Goal: Information Seeking & Learning: Learn about a topic

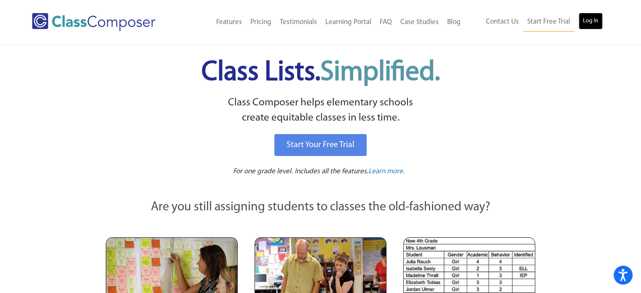
click at [595, 20] on link "Log In" at bounding box center [590, 21] width 24 height 17
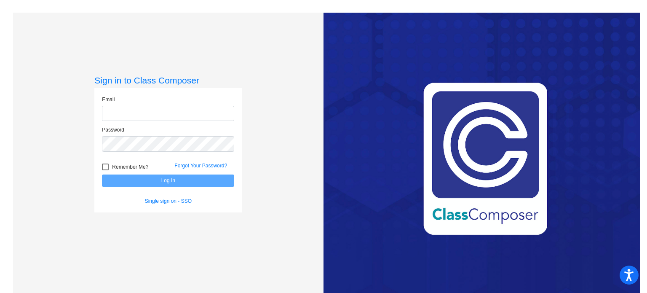
type input "[EMAIL_ADDRESS][DOMAIN_NAME]"
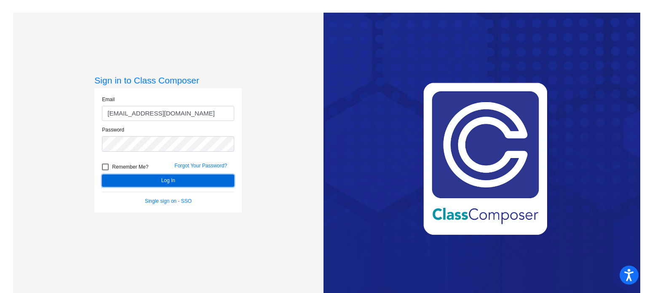
click at [145, 182] on button "Log In" at bounding box center [168, 180] width 132 height 12
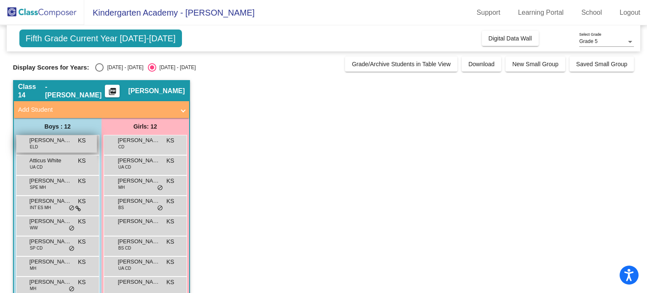
click at [54, 139] on span "[PERSON_NAME] [PERSON_NAME]" at bounding box center [50, 140] width 42 height 8
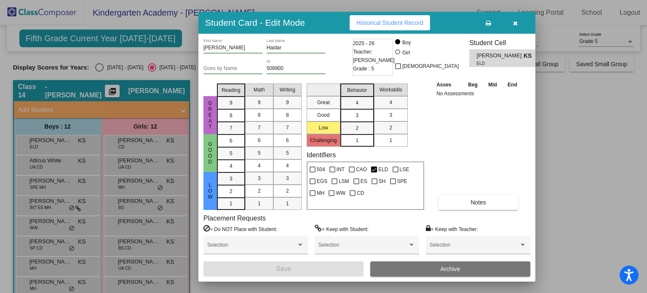
click at [511, 21] on button "button" at bounding box center [515, 22] width 27 height 15
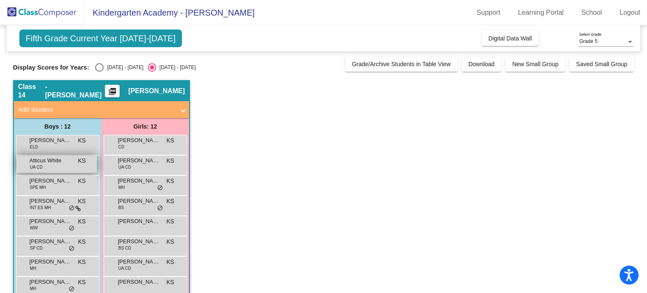
click at [64, 163] on span "Atticus White" at bounding box center [50, 160] width 42 height 8
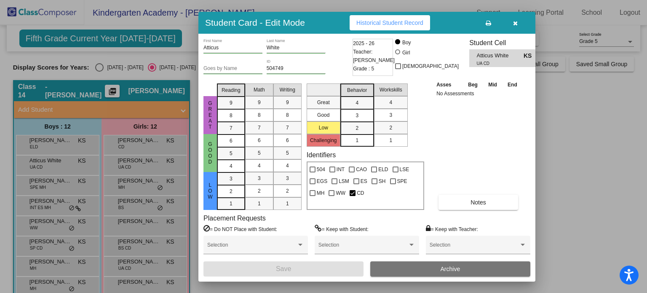
click at [517, 22] on icon "button" at bounding box center [515, 23] width 5 height 6
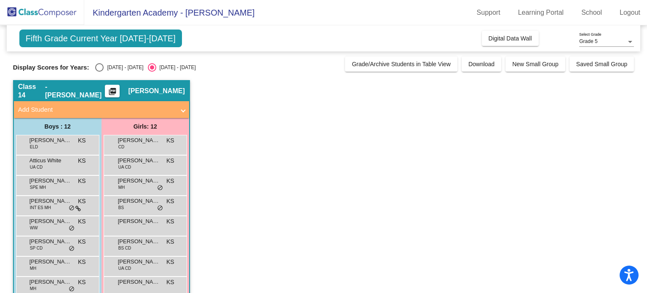
click at [141, 36] on span "Fifth Grade Current Year [DATE]-[DATE]" at bounding box center [100, 38] width 163 height 18
click at [148, 40] on span "Fifth Grade Current Year [DATE]-[DATE]" at bounding box center [100, 38] width 163 height 18
click at [117, 87] on mat-icon "picture_as_pdf" at bounding box center [112, 93] width 10 height 12
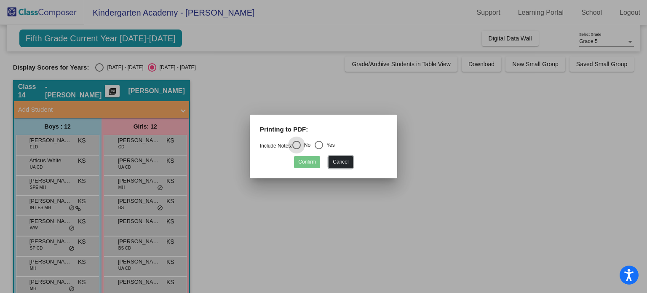
click at [339, 163] on button "Cancel" at bounding box center [340, 162] width 24 height 12
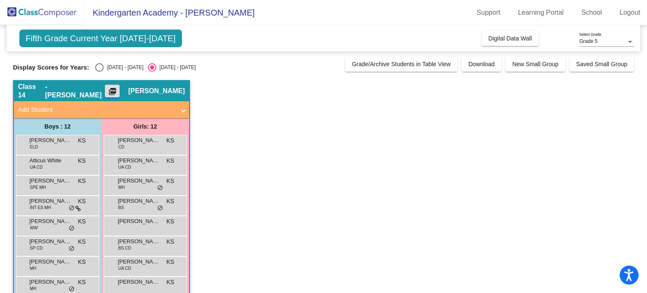
click at [182, 110] on span at bounding box center [183, 110] width 3 height 10
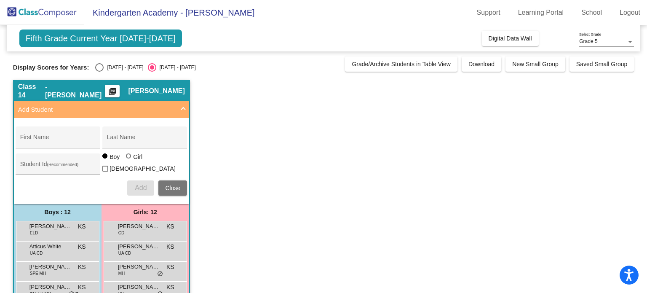
click at [182, 107] on span at bounding box center [183, 110] width 3 height 10
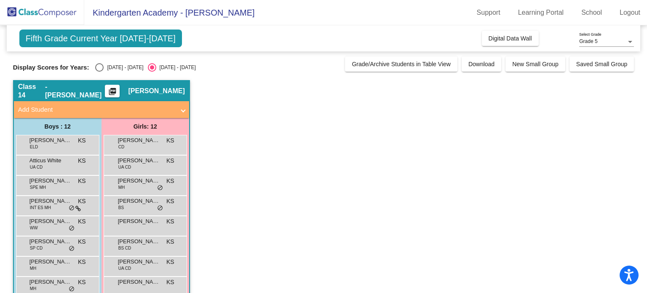
click at [0, 0] on div "Boys : 12" at bounding box center [0, 0] width 0 height 0
click at [62, 138] on span "[PERSON_NAME] [PERSON_NAME]" at bounding box center [50, 140] width 42 height 8
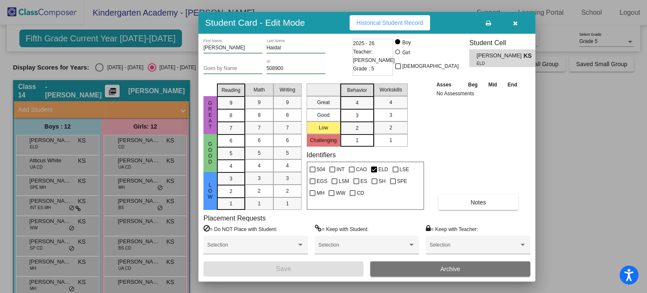
click at [361, 24] on span "Historical Student Record" at bounding box center [389, 22] width 67 height 7
click at [368, 26] on button "Historical Student Record" at bounding box center [390, 22] width 80 height 15
click at [516, 24] on icon "button" at bounding box center [515, 23] width 5 height 6
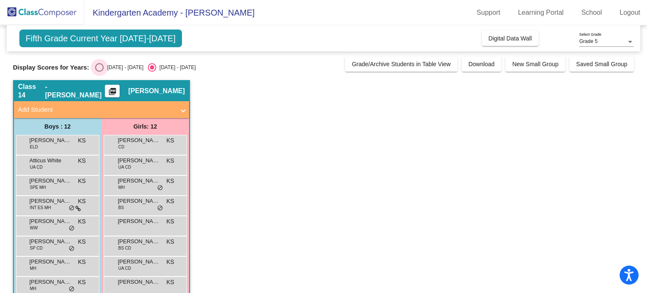
click at [100, 65] on div "Select an option" at bounding box center [99, 67] width 8 height 8
click at [99, 72] on input "[DATE] - [DATE]" at bounding box center [99, 72] width 0 height 0
radio input "true"
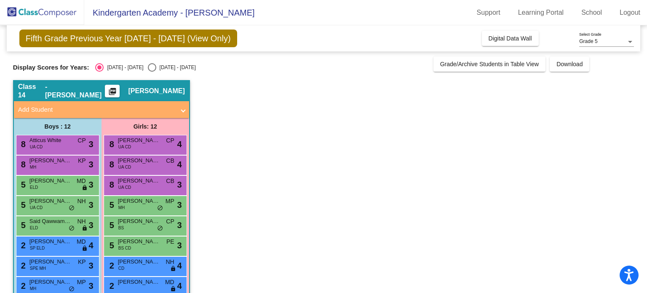
scroll to position [98, 0]
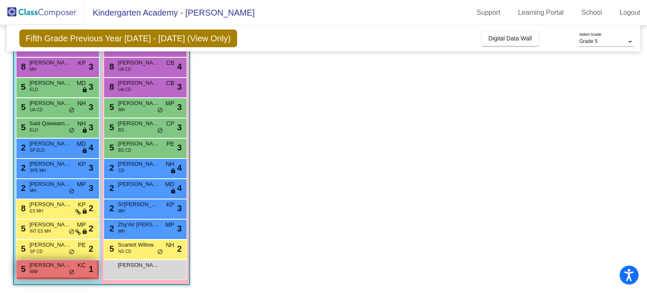
click at [44, 274] on div "5 [PERSON_NAME] WW KC lock do_not_disturb_alt 1" at bounding box center [56, 268] width 80 height 17
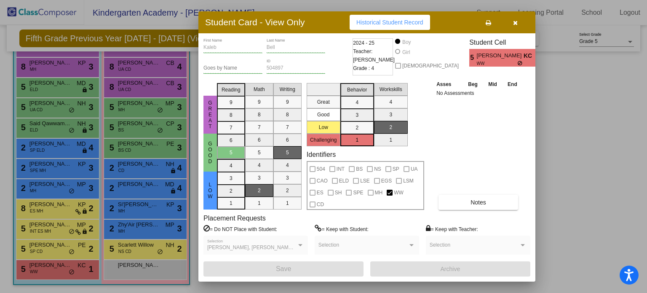
click at [517, 22] on icon "button" at bounding box center [515, 23] width 5 height 6
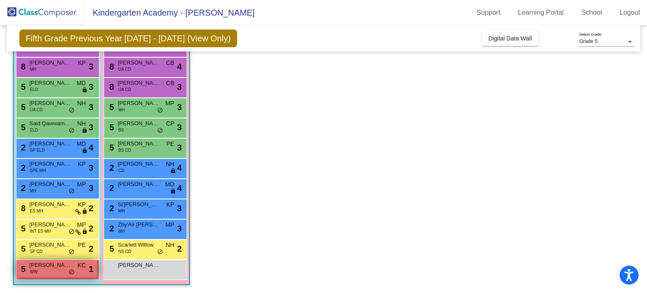
click at [42, 267] on span "[PERSON_NAME]" at bounding box center [50, 265] width 42 height 8
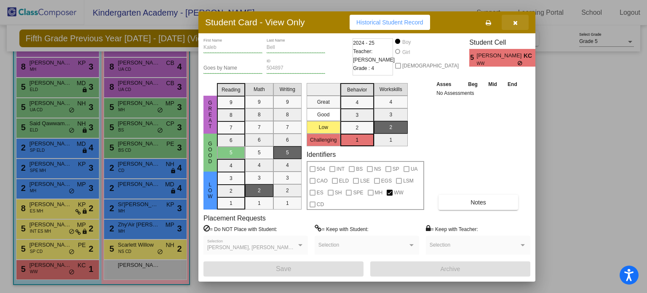
click at [509, 21] on button "button" at bounding box center [515, 22] width 27 height 15
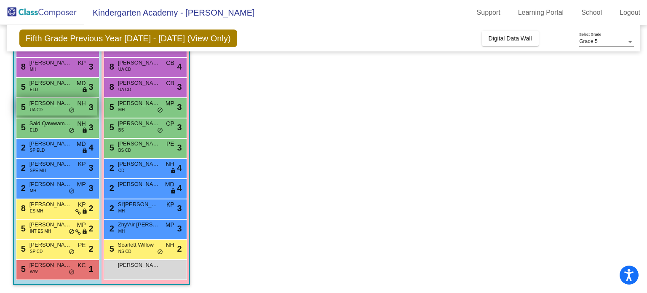
scroll to position [0, 0]
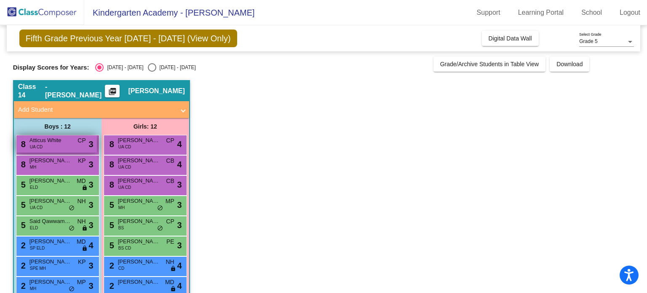
click at [45, 138] on span "Atticus White" at bounding box center [50, 140] width 42 height 8
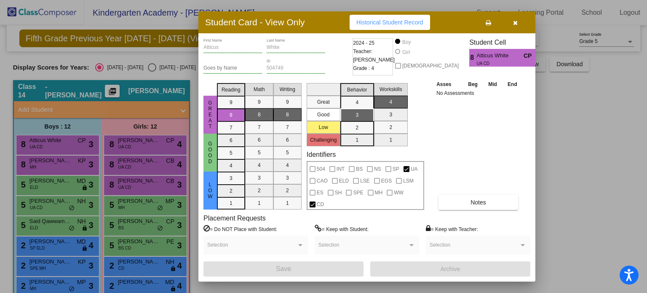
click at [518, 28] on button "button" at bounding box center [515, 22] width 27 height 15
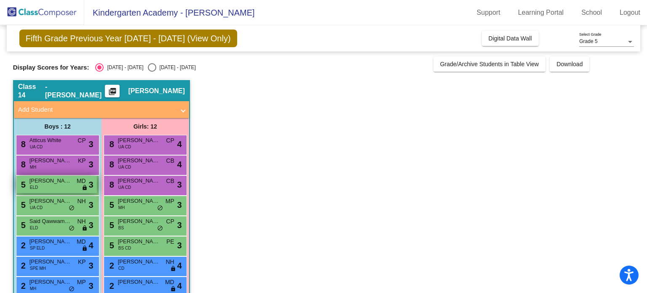
scroll to position [98, 0]
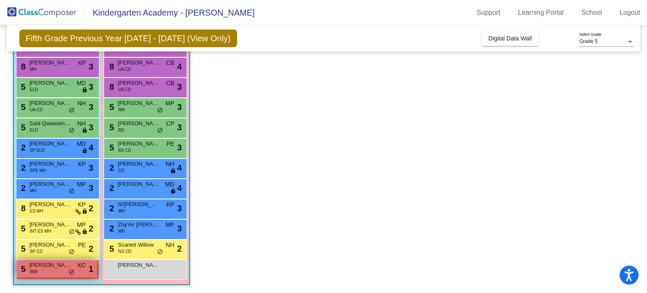
click at [59, 272] on div "5 [PERSON_NAME] WW KC lock do_not_disturb_alt 1" at bounding box center [56, 268] width 80 height 17
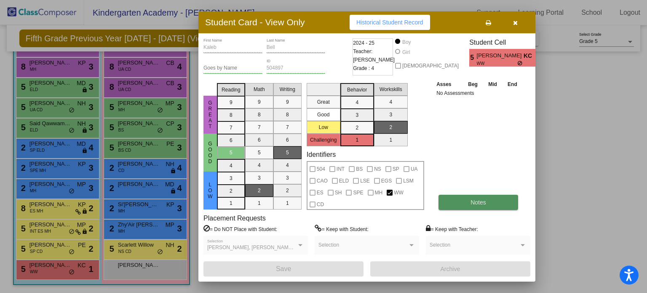
click at [456, 200] on button "Notes" at bounding box center [478, 202] width 80 height 15
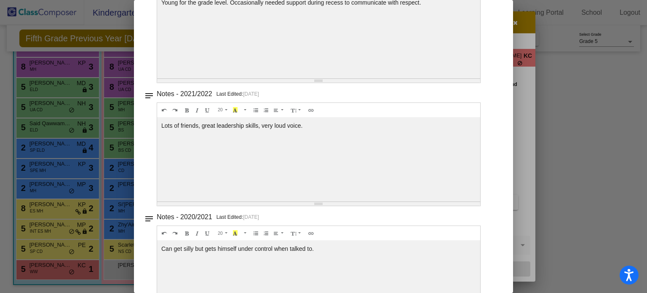
scroll to position [0, 0]
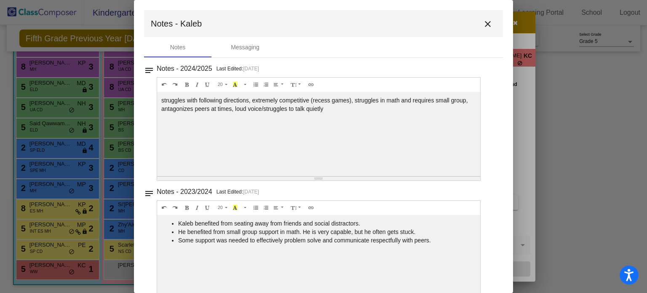
click at [486, 23] on mat-icon "close" at bounding box center [488, 24] width 10 height 10
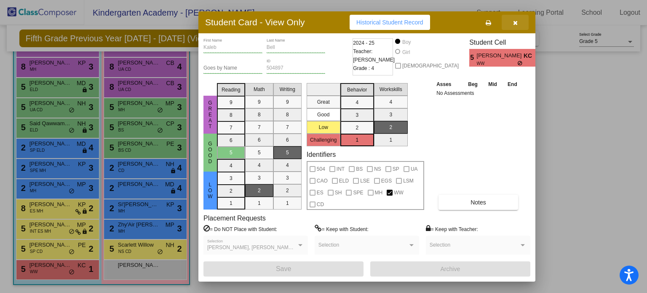
click at [521, 24] on button "button" at bounding box center [515, 22] width 27 height 15
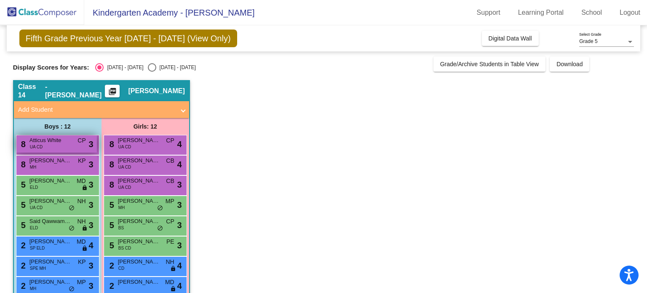
click at [49, 151] on div "8 Atticus White UA CD CP lock do_not_disturb_alt 3" at bounding box center [56, 143] width 80 height 17
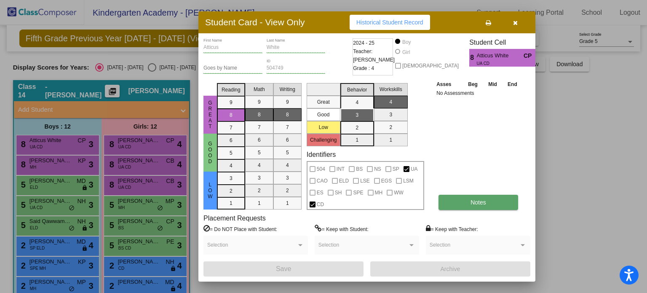
click at [454, 206] on button "Notes" at bounding box center [478, 202] width 80 height 15
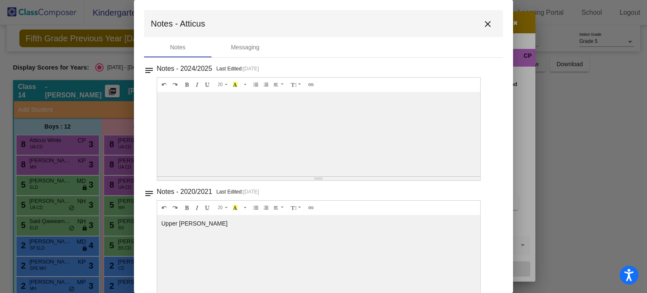
click at [483, 21] on mat-icon "close" at bounding box center [488, 24] width 10 height 10
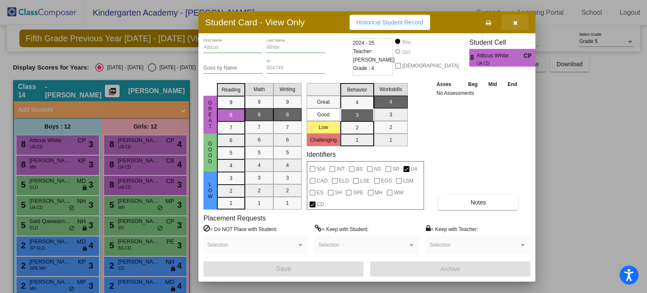
click at [514, 25] on icon "button" at bounding box center [515, 23] width 5 height 6
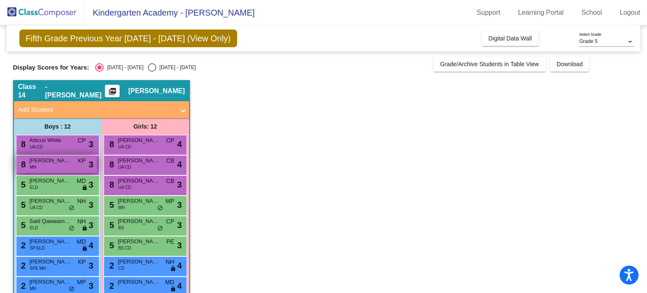
click at [36, 161] on span "[PERSON_NAME]" at bounding box center [50, 160] width 42 height 8
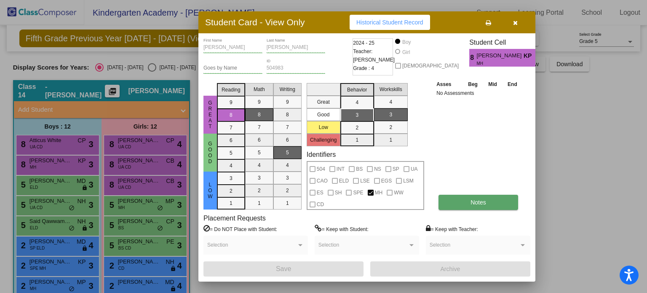
click at [456, 203] on button "Notes" at bounding box center [478, 202] width 80 height 15
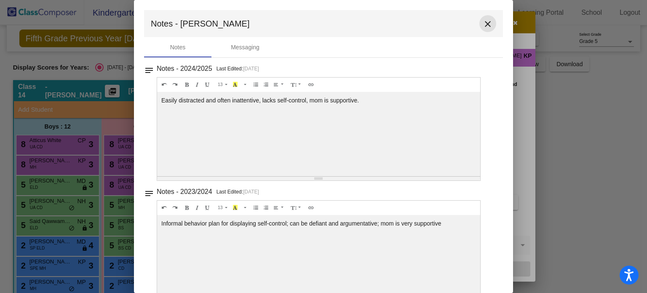
click at [485, 26] on mat-icon "close" at bounding box center [488, 24] width 10 height 10
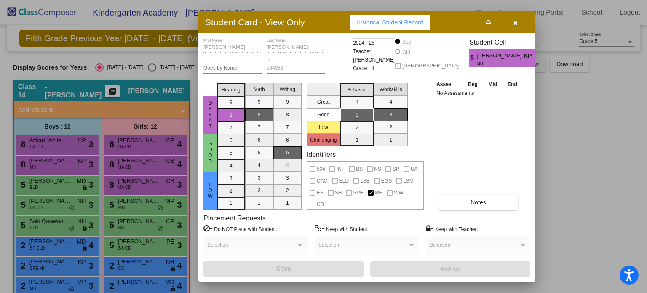
click at [517, 24] on icon "button" at bounding box center [515, 23] width 5 height 6
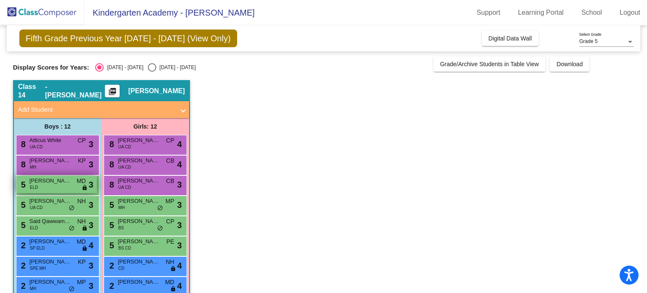
click at [41, 183] on span "[PERSON_NAME] [PERSON_NAME]" at bounding box center [50, 180] width 42 height 8
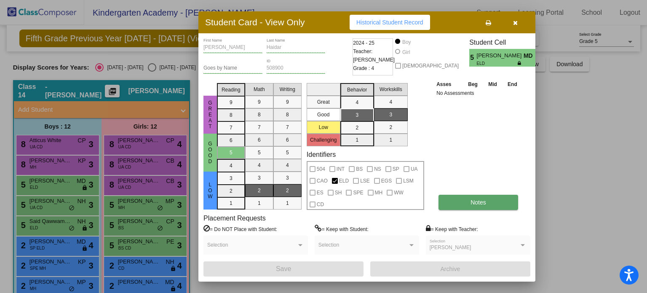
click at [471, 200] on span "Notes" at bounding box center [478, 202] width 16 height 7
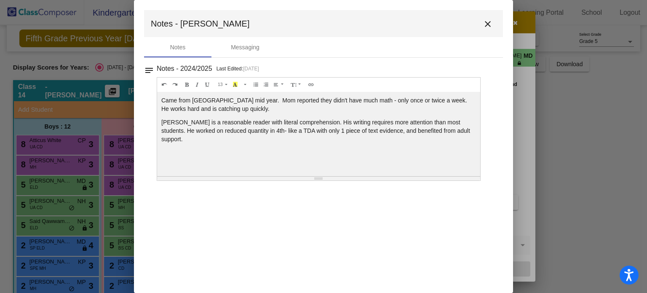
click at [489, 23] on mat-icon "close" at bounding box center [488, 24] width 10 height 10
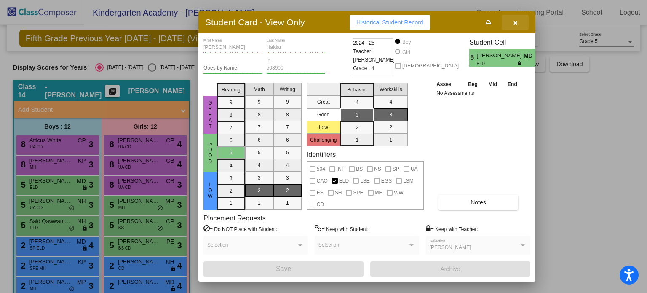
click at [513, 21] on icon "button" at bounding box center [515, 23] width 5 height 6
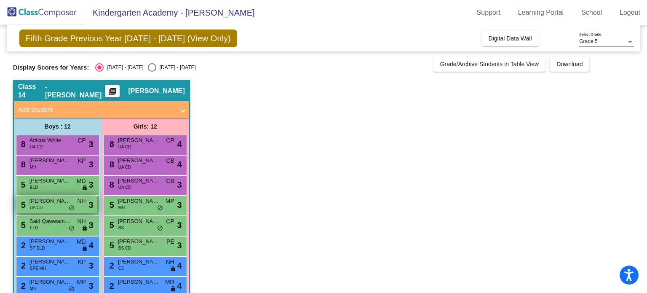
click at [45, 200] on span "[PERSON_NAME]" at bounding box center [50, 201] width 42 height 8
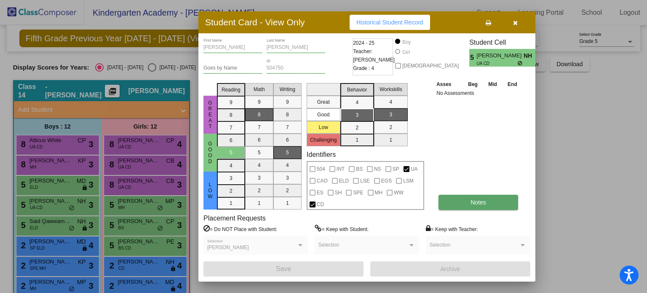
click at [474, 200] on span "Notes" at bounding box center [478, 202] width 16 height 7
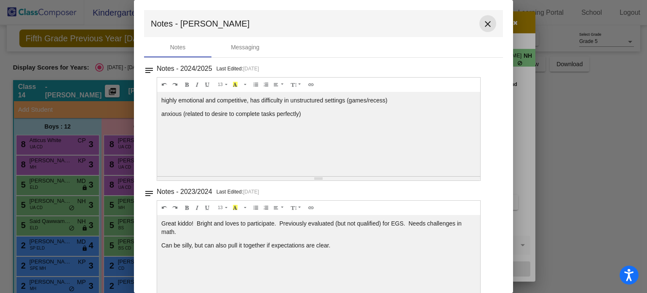
click at [489, 25] on button "close" at bounding box center [487, 23] width 17 height 17
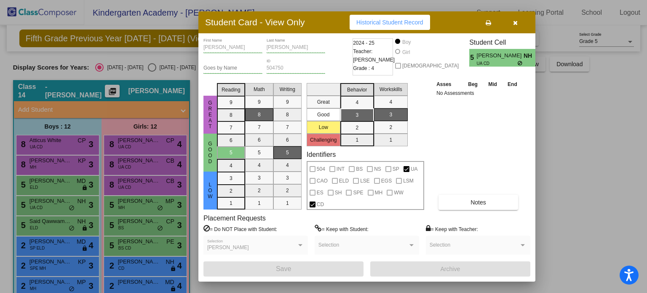
click at [518, 23] on button "button" at bounding box center [515, 22] width 27 height 15
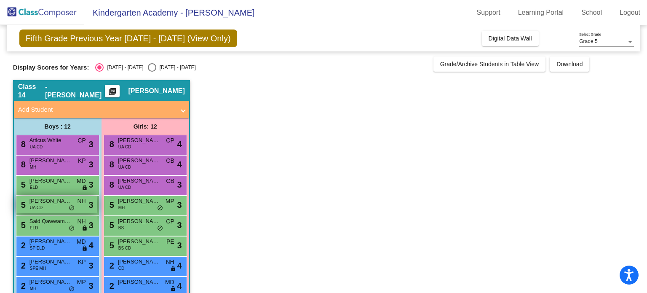
scroll to position [33, 0]
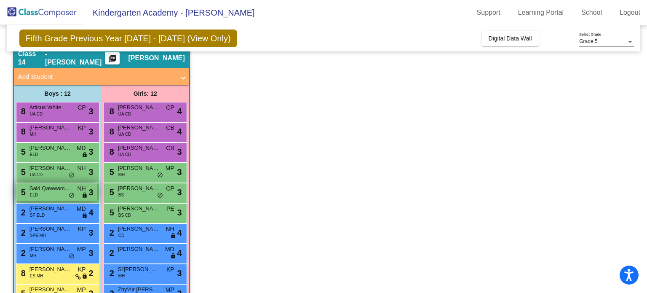
click at [39, 192] on div "5 Said Qawwam Ear Mal ELD NH lock do_not_disturb_alt 3" at bounding box center [56, 191] width 80 height 17
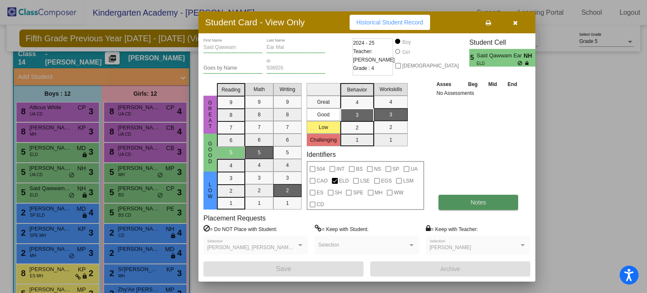
click at [468, 206] on button "Notes" at bounding box center [478, 202] width 80 height 15
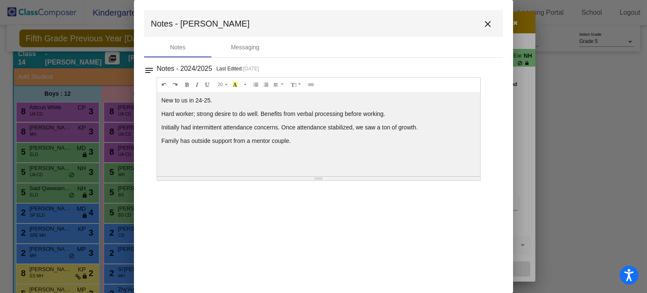
click at [488, 23] on mat-icon "close" at bounding box center [488, 24] width 10 height 10
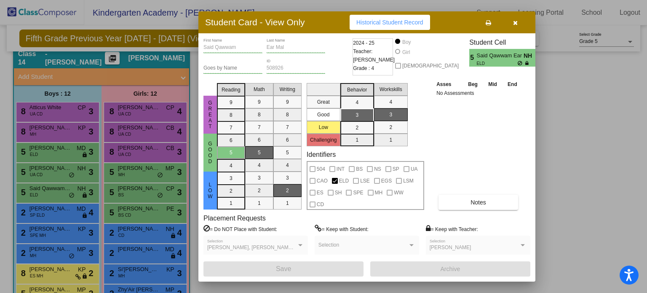
click at [520, 21] on button "button" at bounding box center [515, 22] width 27 height 15
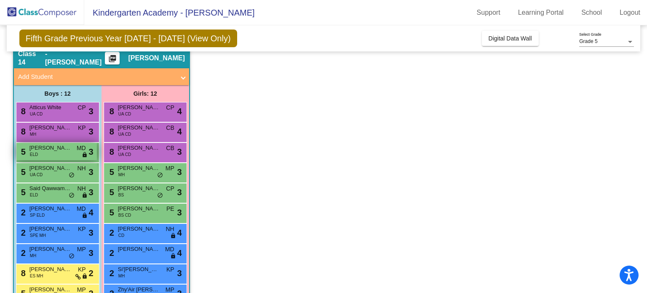
click at [53, 150] on span "[PERSON_NAME] [PERSON_NAME]" at bounding box center [50, 148] width 42 height 8
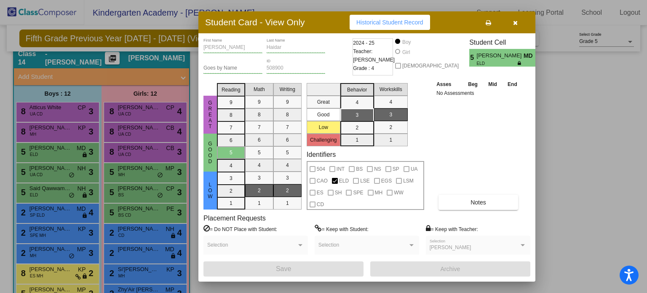
click at [515, 22] on icon "button" at bounding box center [515, 23] width 5 height 6
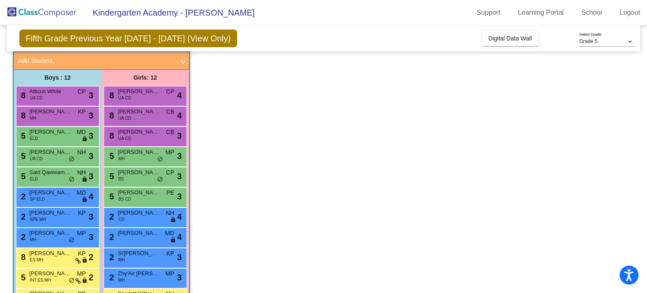
scroll to position [56, 0]
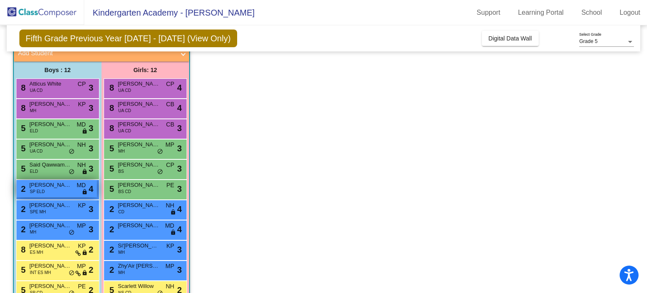
click at [60, 193] on div "2 [PERSON_NAME] [PERSON_NAME] ELD MD lock do_not_disturb_alt 4" at bounding box center [56, 188] width 80 height 17
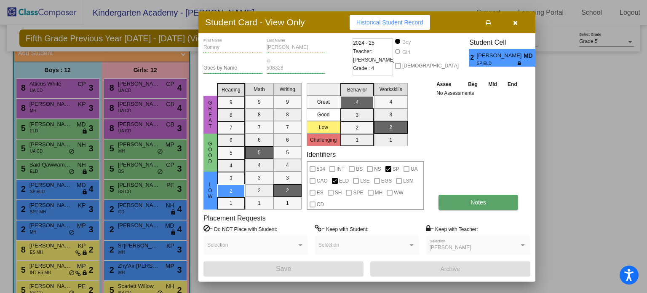
click at [449, 205] on button "Notes" at bounding box center [478, 202] width 80 height 15
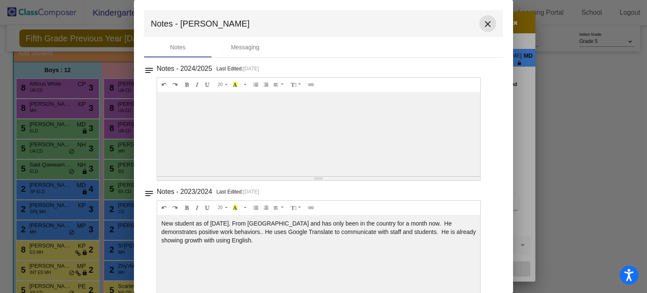
click at [483, 27] on mat-icon "close" at bounding box center [488, 24] width 10 height 10
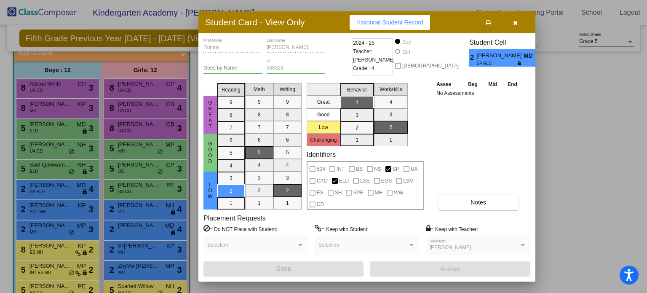
click at [523, 12] on div "Student Card - View Only Historical Student Record" at bounding box center [366, 22] width 337 height 22
click at [514, 21] on icon "button" at bounding box center [515, 23] width 5 height 6
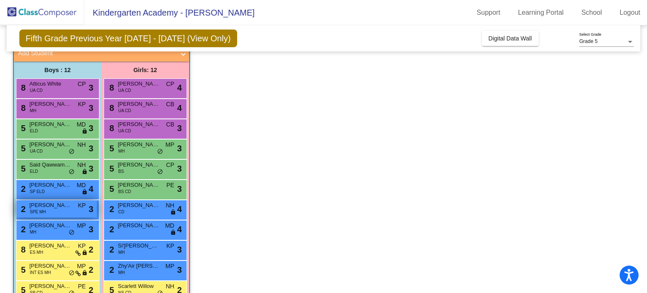
click at [49, 207] on span "[PERSON_NAME]" at bounding box center [50, 205] width 42 height 8
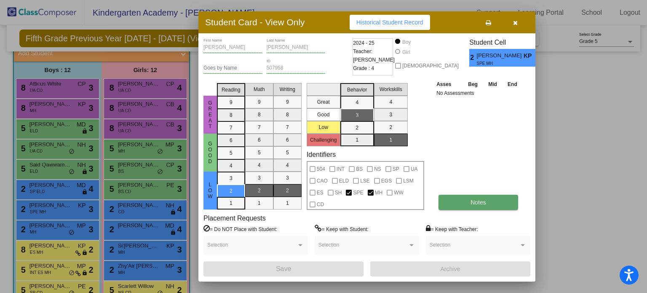
click at [464, 195] on button "Notes" at bounding box center [478, 202] width 80 height 15
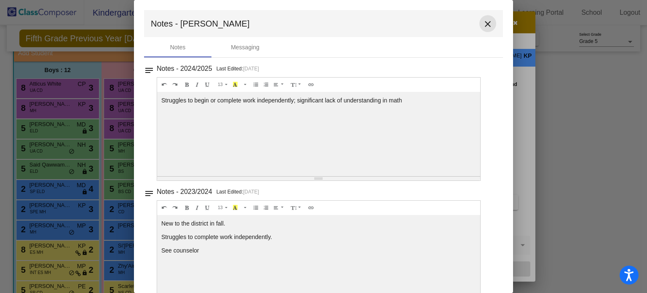
click at [484, 18] on button "close" at bounding box center [487, 23] width 17 height 17
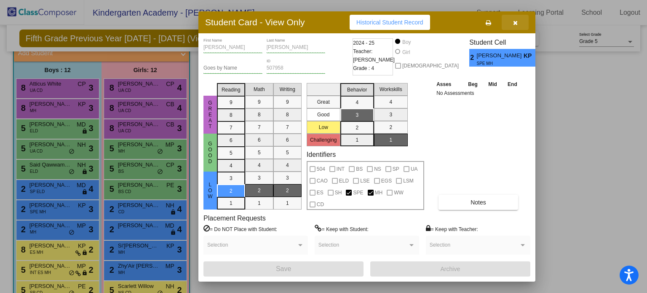
click at [517, 27] on button "button" at bounding box center [515, 22] width 27 height 15
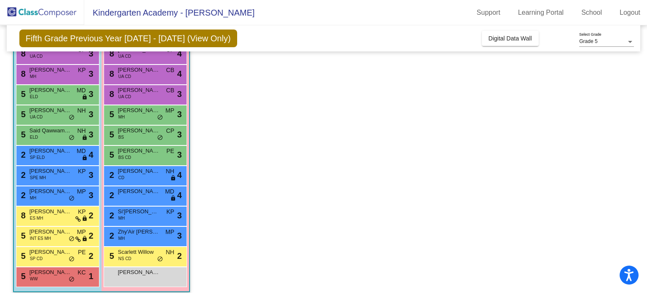
scroll to position [91, 0]
click at [47, 195] on div "2 [PERSON_NAME] MH MP lock do_not_disturb_alt 3" at bounding box center [56, 194] width 80 height 17
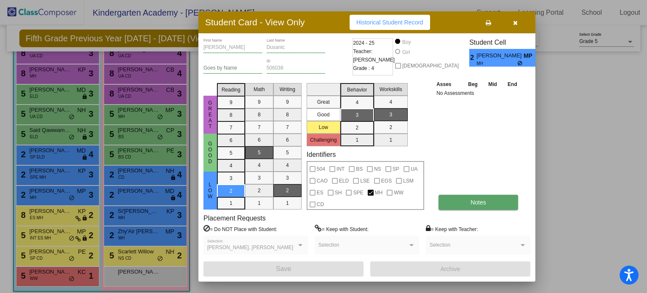
click at [470, 199] on span "Notes" at bounding box center [478, 202] width 16 height 7
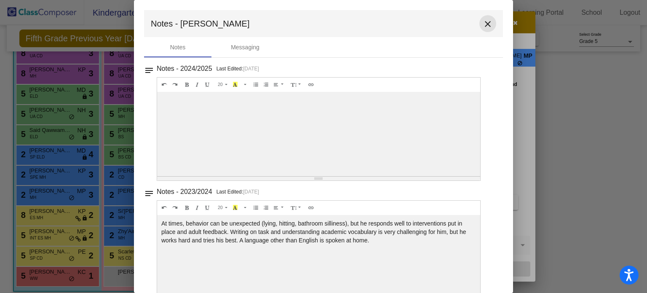
click at [483, 22] on mat-icon "close" at bounding box center [488, 24] width 10 height 10
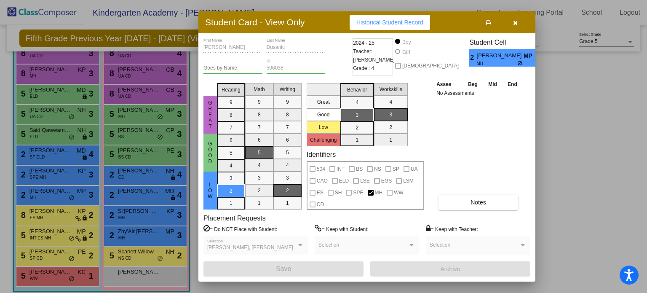
click at [519, 24] on button "button" at bounding box center [515, 22] width 27 height 15
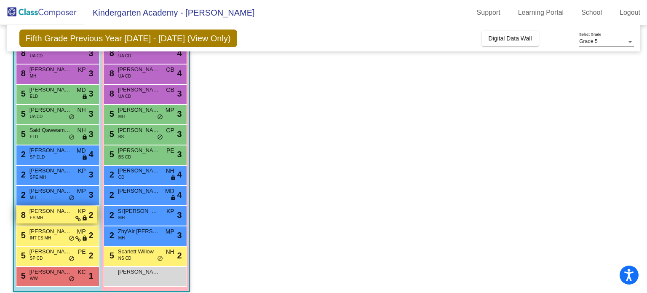
scroll to position [98, 0]
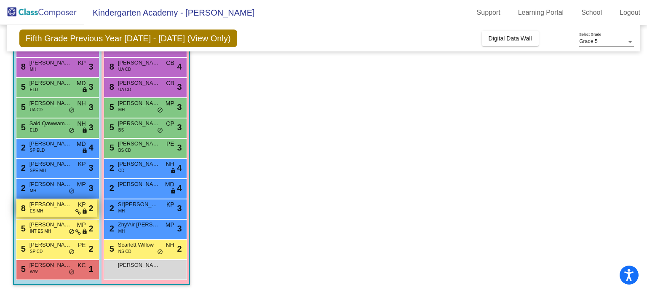
click at [52, 210] on div "8 [PERSON_NAME] ES MH KP lock do_not_disturb_alt 2" at bounding box center [56, 207] width 80 height 17
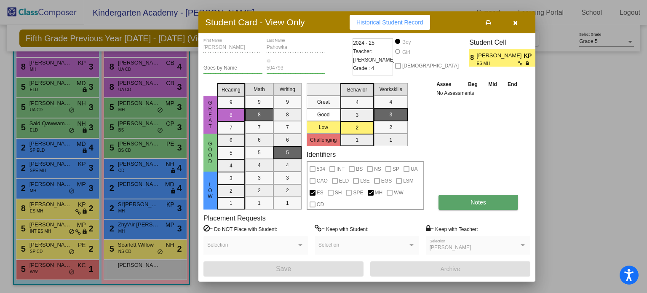
click at [467, 202] on button "Notes" at bounding box center [478, 202] width 80 height 15
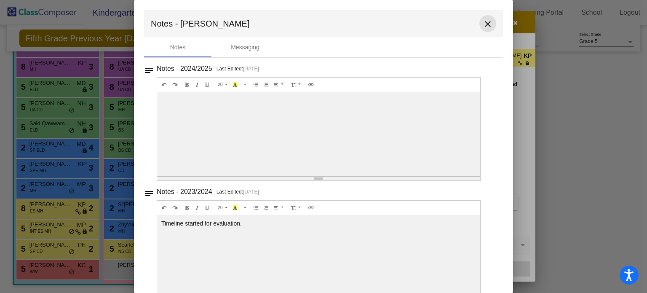
click at [483, 29] on mat-icon "close" at bounding box center [488, 24] width 10 height 10
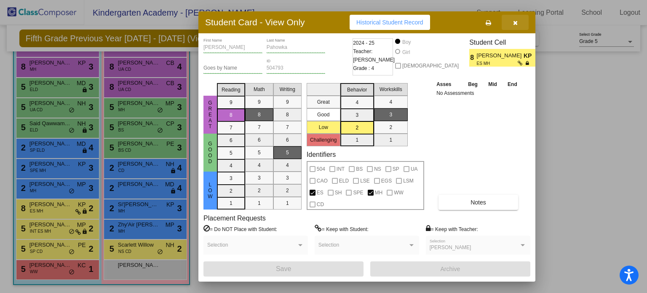
click at [515, 23] on icon "button" at bounding box center [515, 23] width 5 height 6
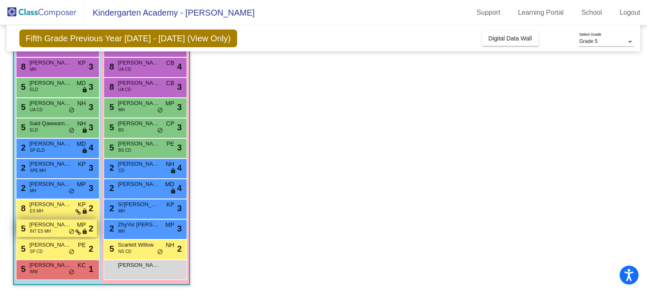
click at [39, 229] on span "INT ES MH" at bounding box center [40, 231] width 21 height 6
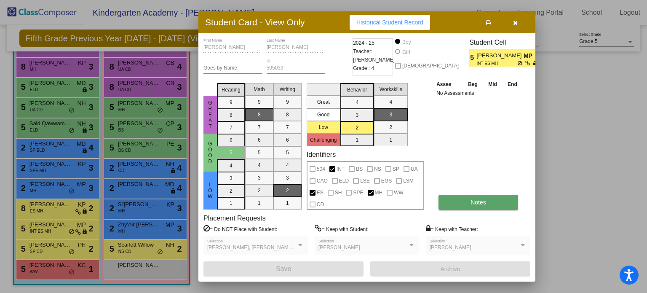
click at [462, 204] on button "Notes" at bounding box center [478, 202] width 80 height 15
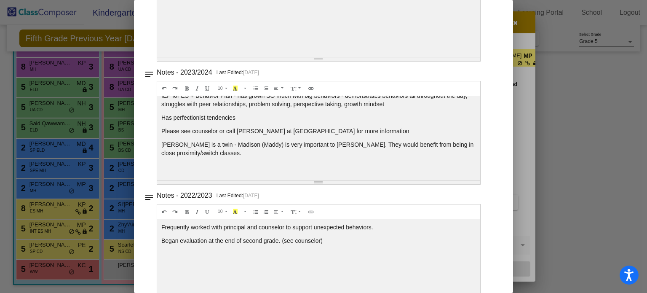
scroll to position [0, 0]
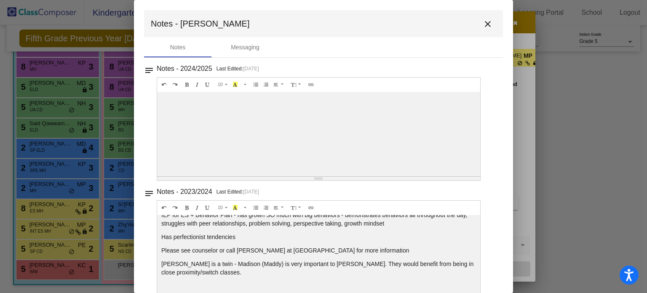
click at [483, 23] on mat-icon "close" at bounding box center [488, 24] width 10 height 10
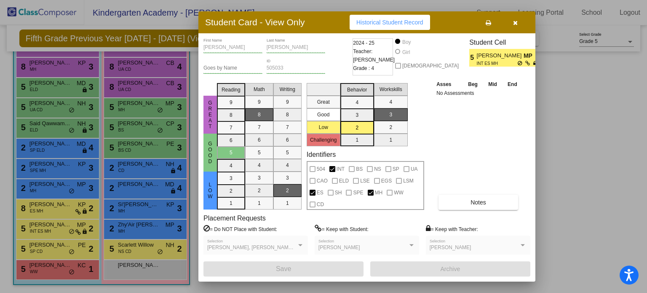
click at [519, 25] on button "button" at bounding box center [515, 22] width 27 height 15
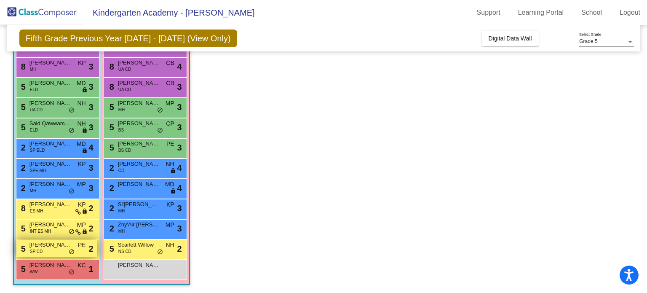
click at [47, 248] on div "5 [PERSON_NAME] SP CD PE lock do_not_disturb_alt 2" at bounding box center [56, 248] width 80 height 17
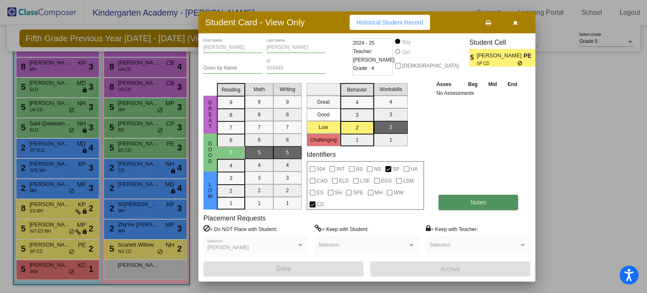
click at [479, 203] on span "Notes" at bounding box center [478, 202] width 16 height 7
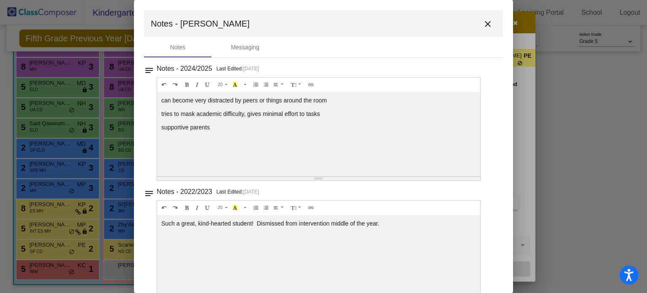
click at [483, 25] on mat-icon "close" at bounding box center [488, 24] width 10 height 10
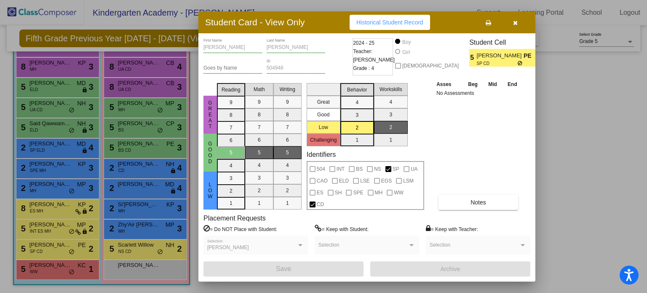
click at [512, 23] on button "button" at bounding box center [515, 22] width 27 height 15
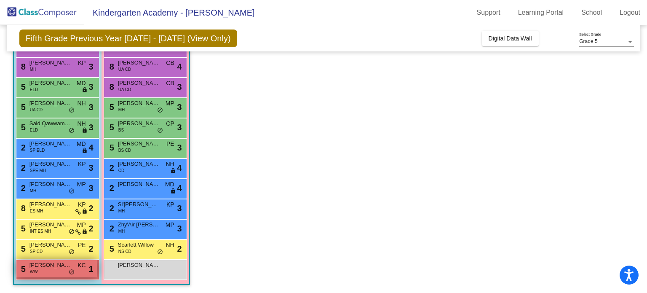
click at [45, 266] on span "[PERSON_NAME]" at bounding box center [50, 265] width 42 height 8
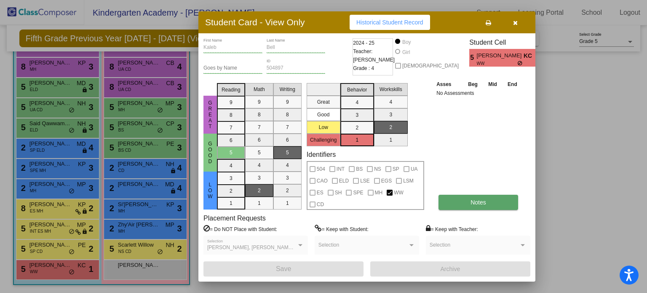
click at [505, 199] on button "Notes" at bounding box center [478, 202] width 80 height 15
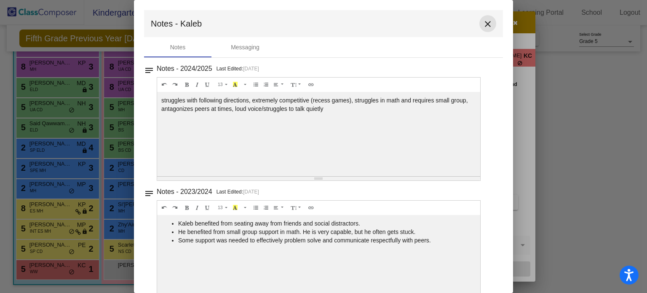
click at [483, 26] on mat-icon "close" at bounding box center [488, 24] width 10 height 10
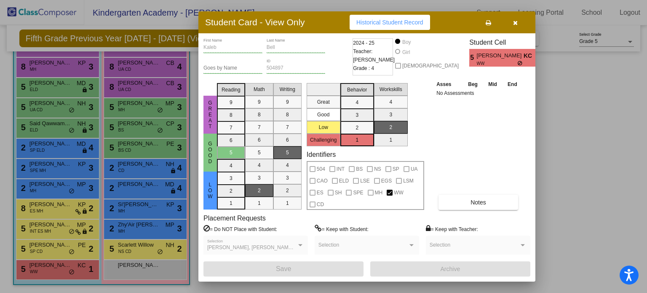
click at [519, 25] on button "button" at bounding box center [515, 22] width 27 height 15
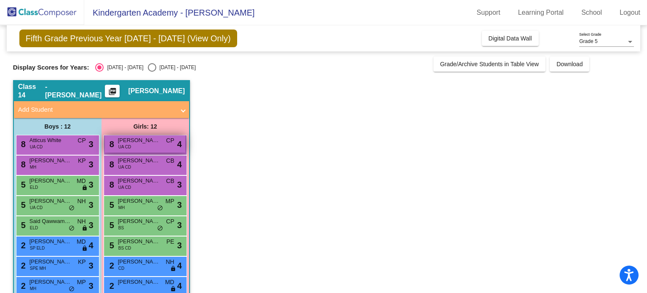
click at [133, 144] on div "8 [PERSON_NAME] UA CD CP lock do_not_disturb_alt 4" at bounding box center [145, 143] width 80 height 17
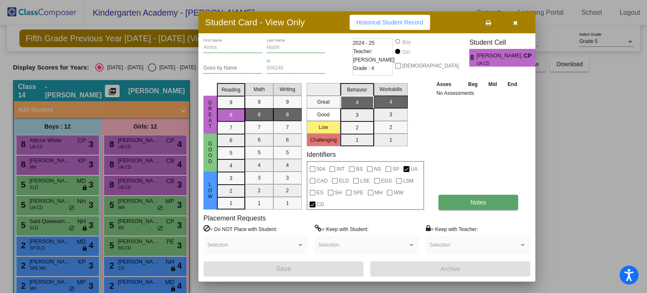
click at [502, 203] on button "Notes" at bounding box center [478, 202] width 80 height 15
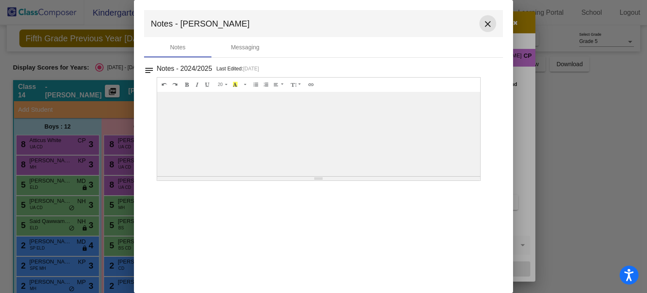
click at [490, 23] on mat-icon "close" at bounding box center [488, 24] width 10 height 10
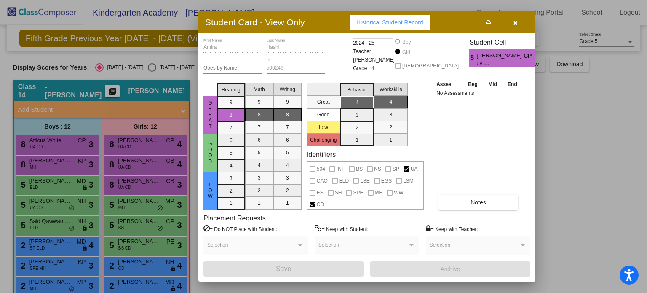
click at [516, 24] on icon "button" at bounding box center [515, 23] width 5 height 6
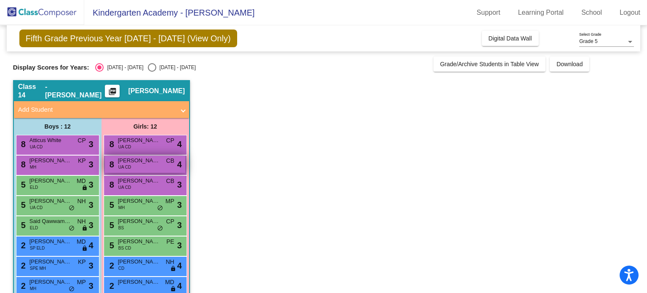
click at [133, 165] on div "8 [PERSON_NAME] UA CD CB lock do_not_disturb_alt 4" at bounding box center [145, 163] width 80 height 17
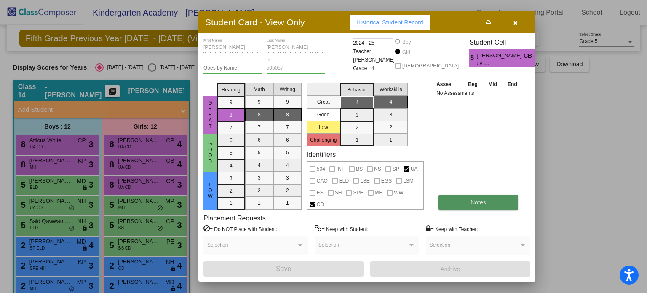
click at [459, 200] on button "Notes" at bounding box center [478, 202] width 80 height 15
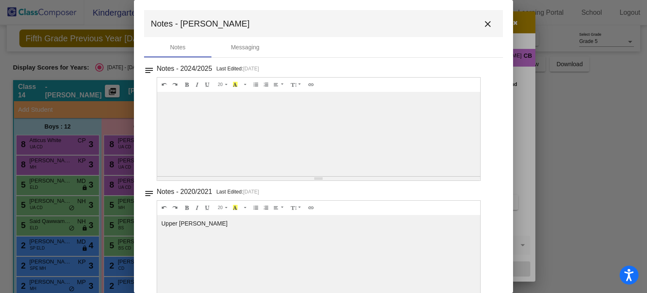
click at [486, 21] on mat-icon "close" at bounding box center [488, 24] width 10 height 10
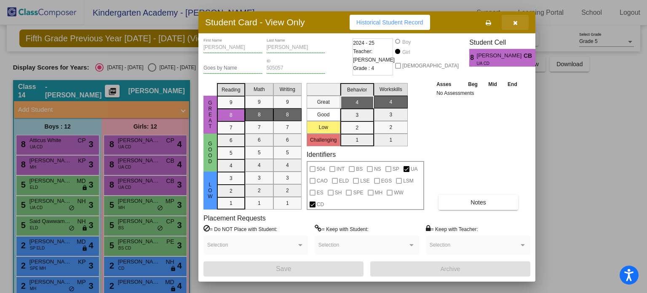
click at [518, 27] on button "button" at bounding box center [515, 22] width 27 height 15
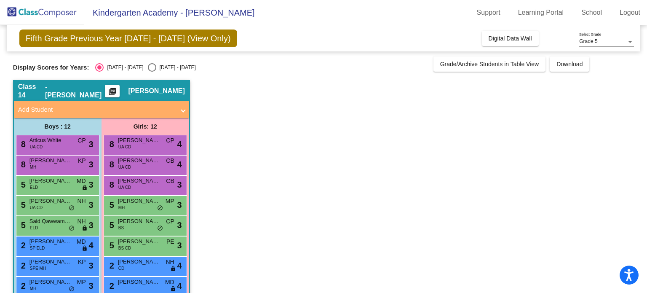
scroll to position [32, 0]
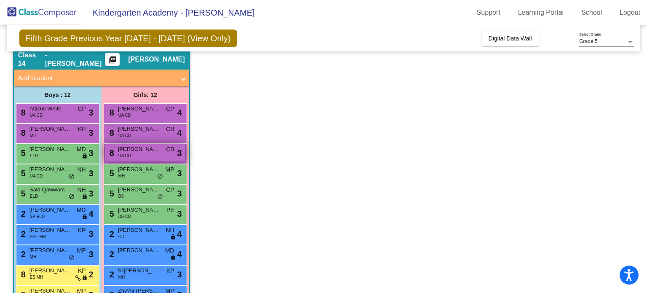
click at [143, 149] on span "[PERSON_NAME]" at bounding box center [139, 149] width 42 height 8
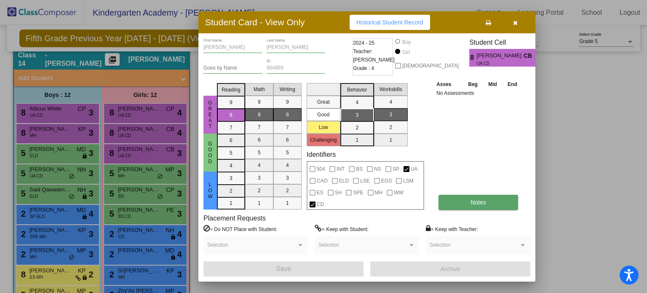
click at [457, 205] on button "Notes" at bounding box center [478, 202] width 80 height 15
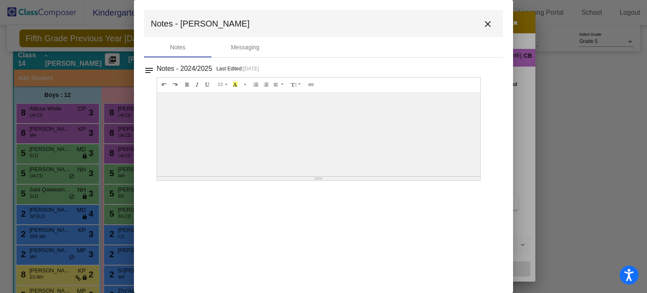
click at [488, 27] on mat-icon "close" at bounding box center [488, 24] width 10 height 10
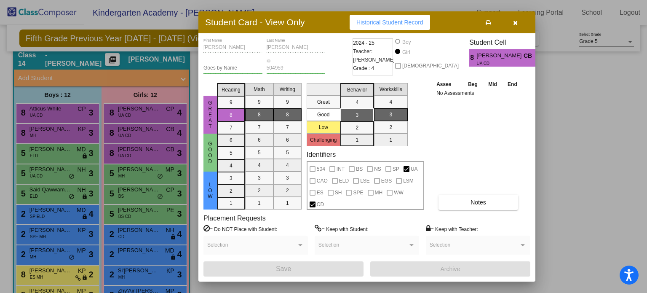
click at [524, 25] on button "button" at bounding box center [515, 22] width 27 height 15
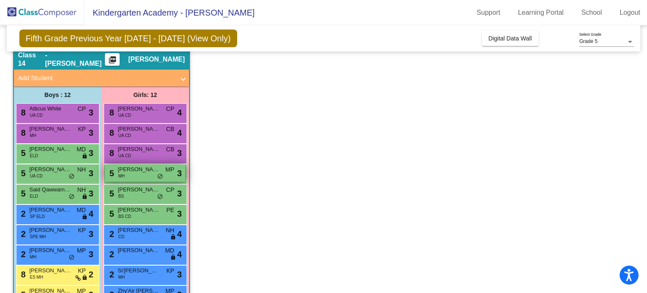
click at [133, 172] on span "[PERSON_NAME]" at bounding box center [139, 169] width 42 height 8
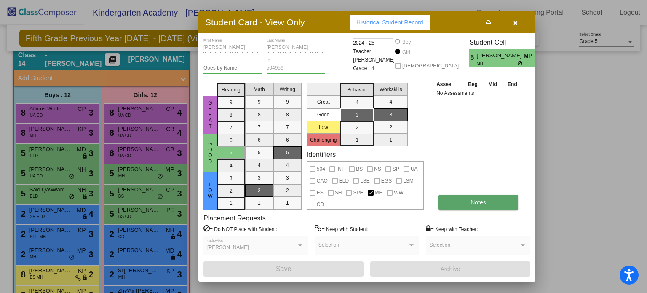
click at [467, 195] on button "Notes" at bounding box center [478, 202] width 80 height 15
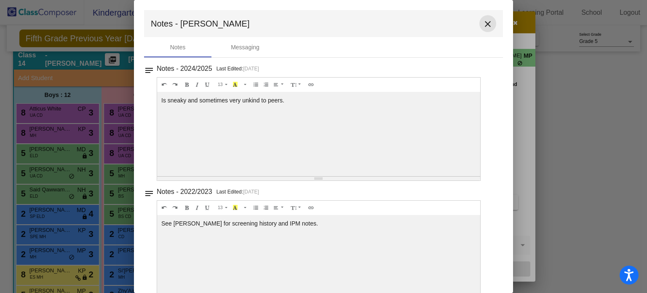
click at [485, 24] on mat-icon "close" at bounding box center [488, 24] width 10 height 10
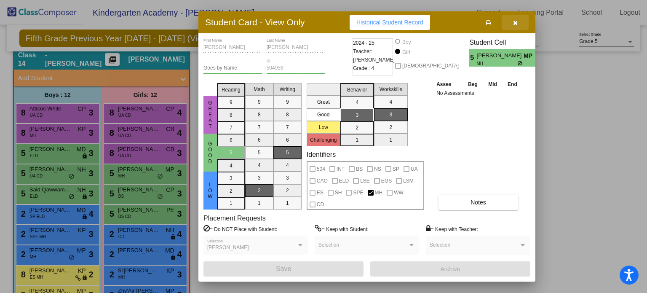
click at [515, 27] on button "button" at bounding box center [515, 22] width 27 height 15
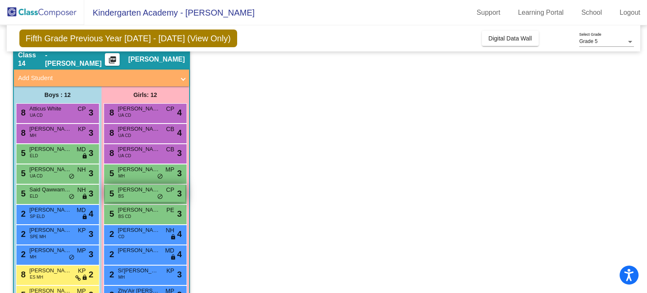
click at [126, 193] on span "[PERSON_NAME]" at bounding box center [139, 189] width 42 height 8
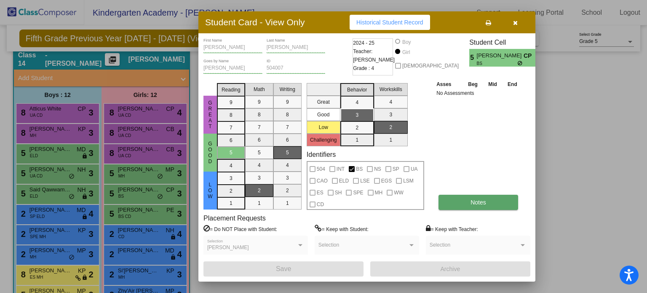
click at [466, 209] on button "Notes" at bounding box center [478, 202] width 80 height 15
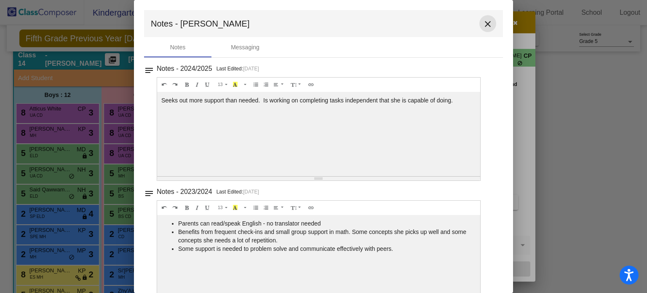
click at [483, 25] on mat-icon "close" at bounding box center [488, 24] width 10 height 10
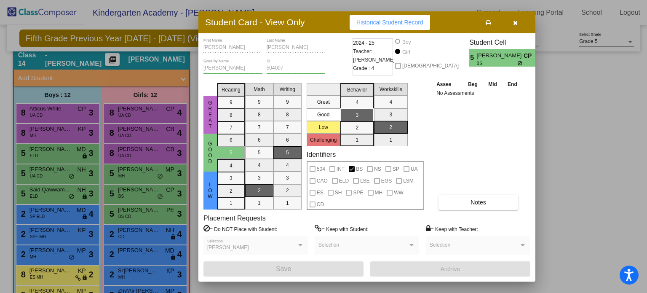
click at [510, 25] on button "button" at bounding box center [515, 22] width 27 height 15
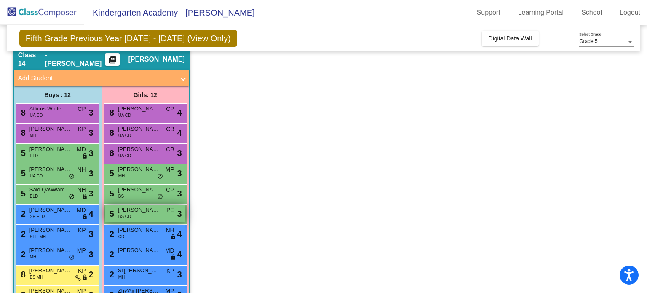
click at [137, 214] on div "5 [PERSON_NAME] BS CD PE lock do_not_disturb_alt 3" at bounding box center [145, 213] width 80 height 17
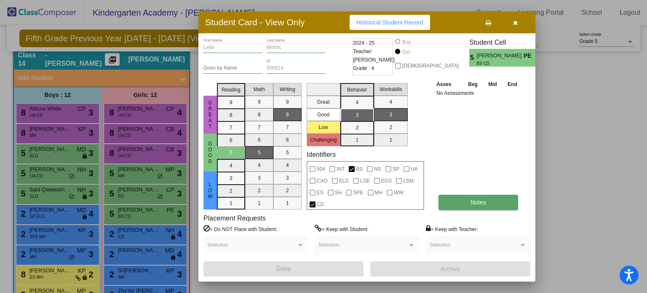
click at [482, 200] on span "Notes" at bounding box center [478, 202] width 16 height 7
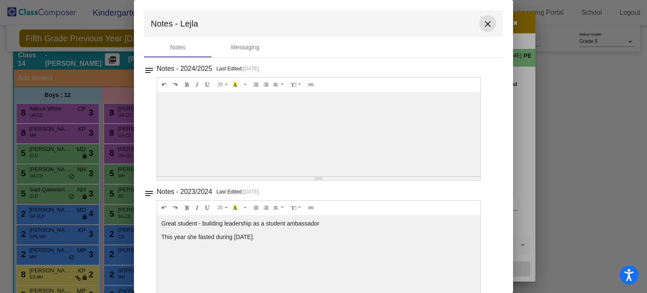
click at [483, 19] on mat-icon "close" at bounding box center [488, 24] width 10 height 10
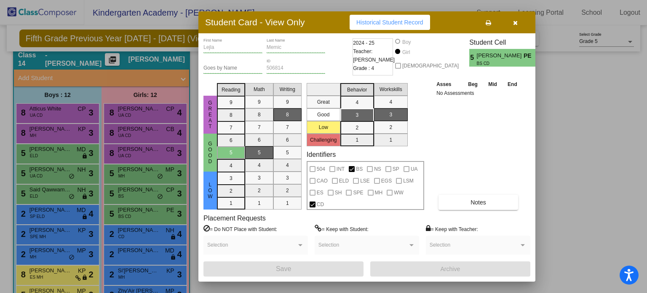
click at [514, 25] on icon "button" at bounding box center [515, 23] width 5 height 6
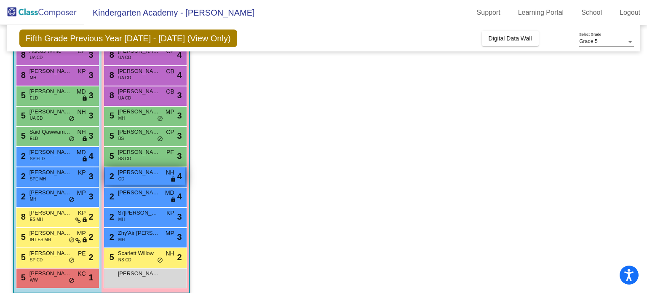
scroll to position [95, 0]
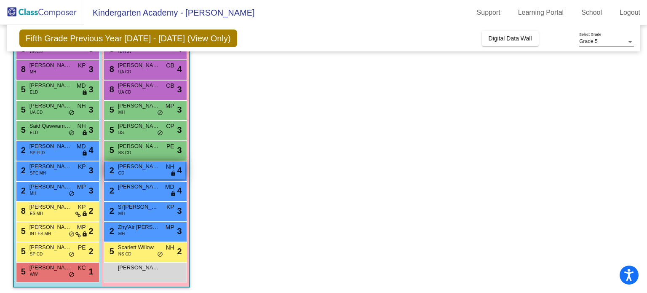
click at [132, 173] on div "2 [PERSON_NAME] CD NH lock do_not_disturb_alt 4" at bounding box center [145, 169] width 80 height 17
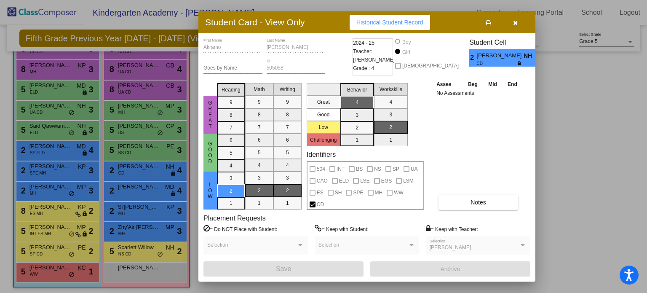
click at [455, 210] on div "Akramo First Name [PERSON_NAME] Last Name Goes by Name 505058 ID 2024 - 25 Teac…" at bounding box center [366, 157] width 327 height 238
click at [459, 200] on button "Notes" at bounding box center [478, 202] width 80 height 15
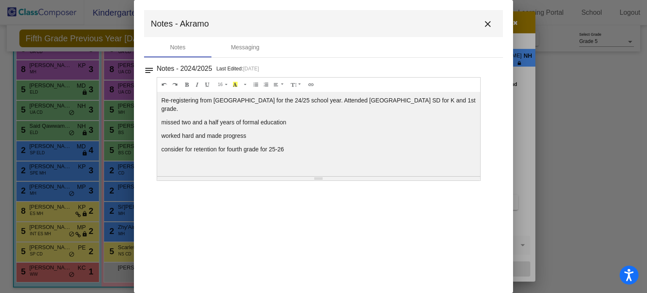
click at [491, 23] on mat-icon "close" at bounding box center [488, 24] width 10 height 10
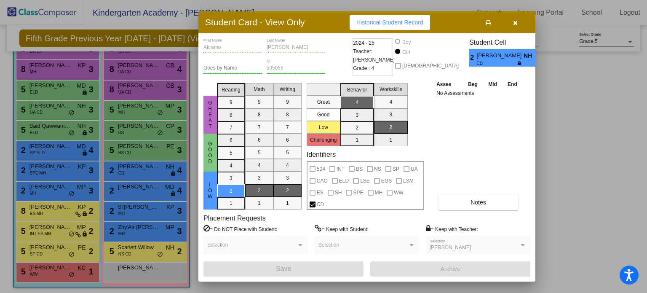
click at [518, 18] on button "button" at bounding box center [515, 22] width 27 height 15
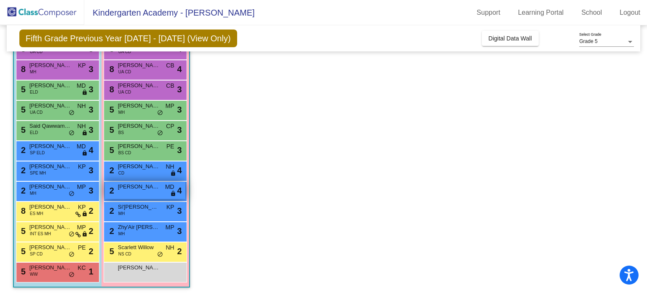
click at [139, 187] on span "[PERSON_NAME]" at bounding box center [139, 186] width 42 height 8
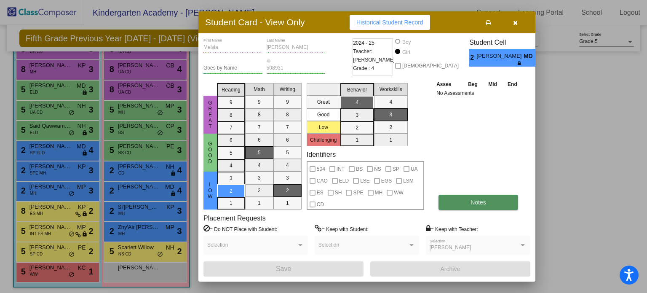
click at [472, 202] on span "Notes" at bounding box center [478, 202] width 16 height 7
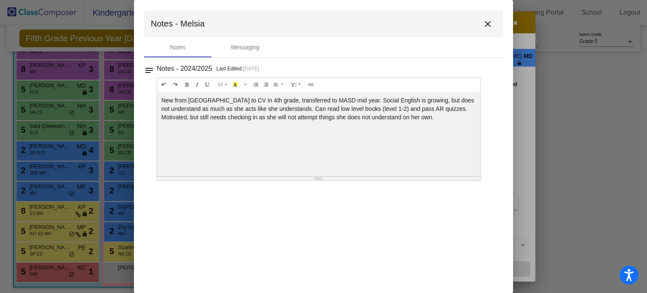
click at [486, 25] on mat-icon "close" at bounding box center [488, 24] width 10 height 10
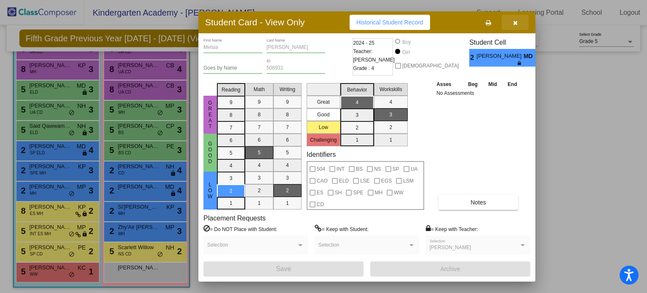
click at [515, 21] on icon "button" at bounding box center [515, 23] width 5 height 6
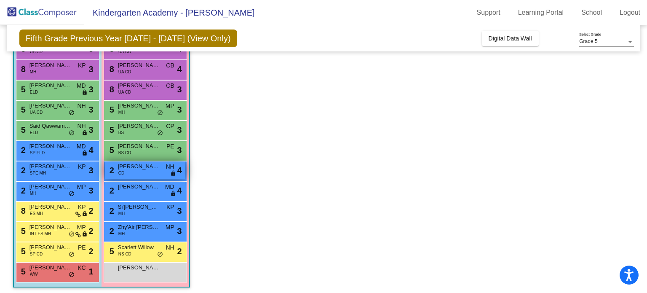
click at [128, 166] on span "[PERSON_NAME]" at bounding box center [139, 166] width 42 height 8
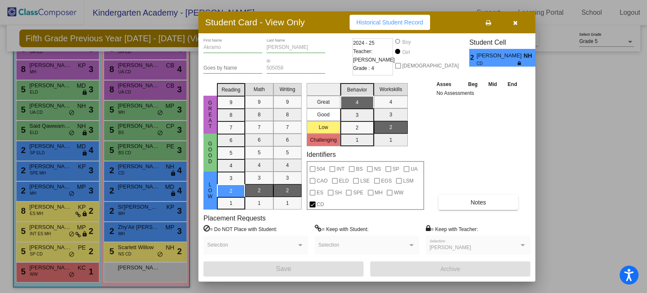
click at [514, 24] on icon "button" at bounding box center [515, 23] width 5 height 6
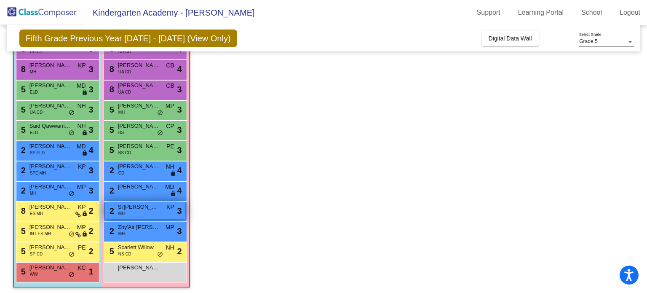
click at [139, 210] on span "Si'[PERSON_NAME]" at bounding box center [139, 207] width 42 height 8
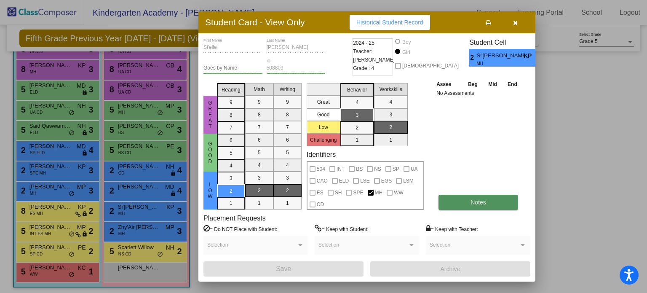
click at [478, 203] on span "Notes" at bounding box center [478, 202] width 16 height 7
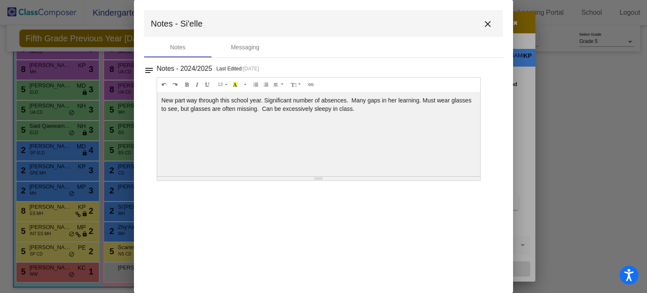
click at [483, 26] on mat-icon "close" at bounding box center [488, 24] width 10 height 10
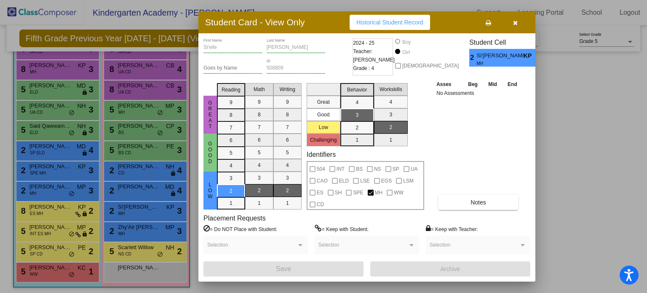
click at [157, 224] on div at bounding box center [323, 146] width 647 height 293
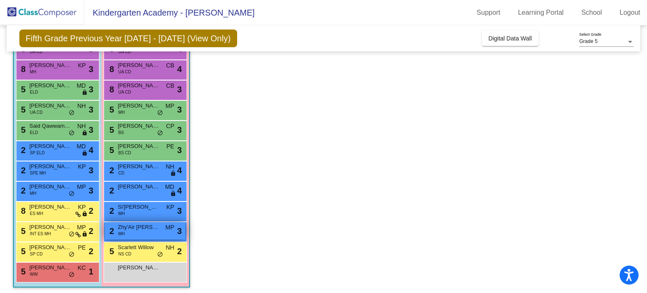
click at [153, 225] on span "Zhy'Air [PERSON_NAME]" at bounding box center [139, 227] width 42 height 8
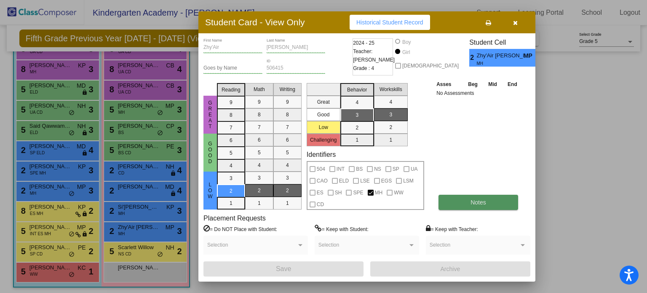
click at [483, 208] on button "Notes" at bounding box center [478, 202] width 80 height 15
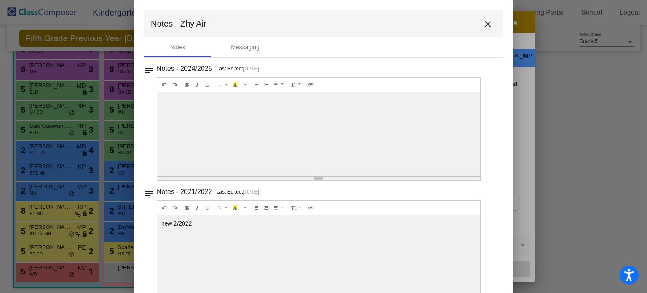
click at [490, 24] on button "close" at bounding box center [487, 23] width 17 height 17
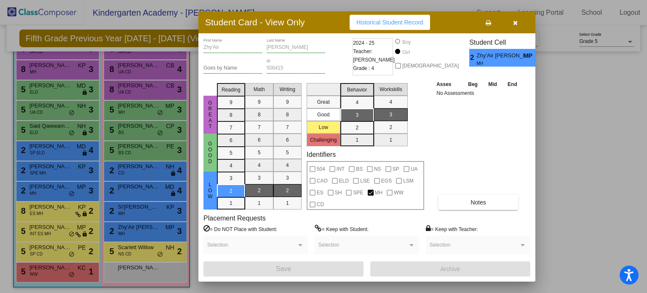
click at [515, 24] on icon "button" at bounding box center [515, 23] width 5 height 6
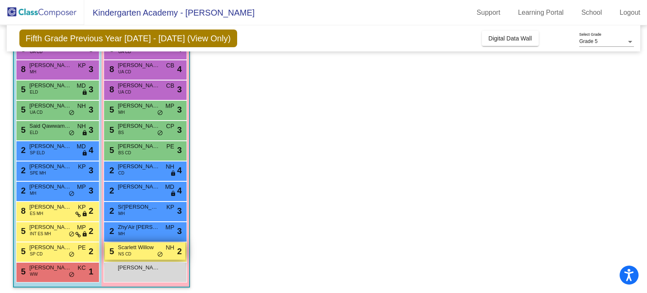
click at [131, 253] on span "NS CD" at bounding box center [124, 254] width 13 height 6
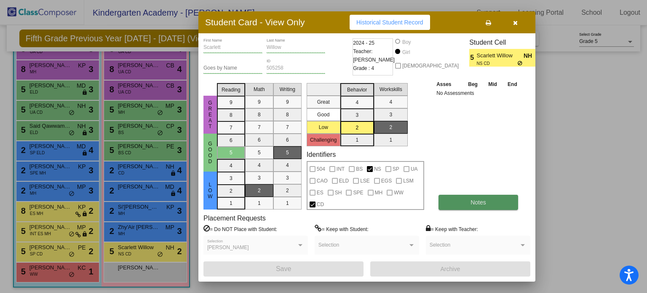
click at [452, 199] on button "Notes" at bounding box center [478, 202] width 80 height 15
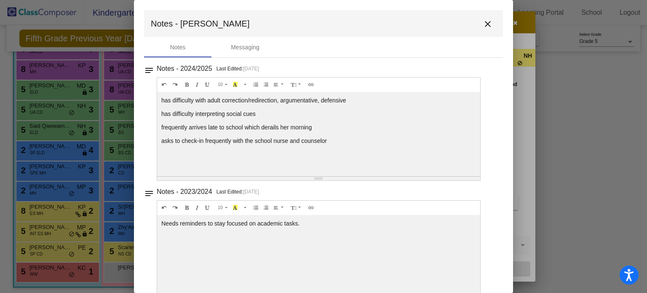
click at [483, 27] on mat-icon "close" at bounding box center [488, 24] width 10 height 10
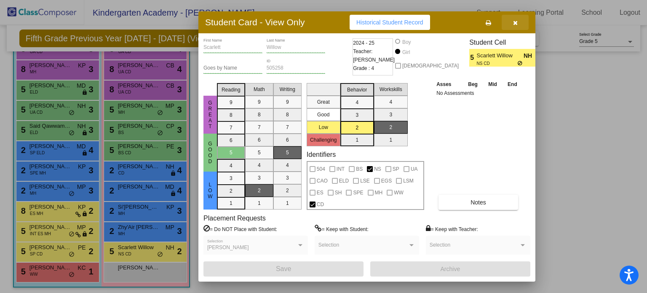
click at [518, 27] on button "button" at bounding box center [515, 22] width 27 height 15
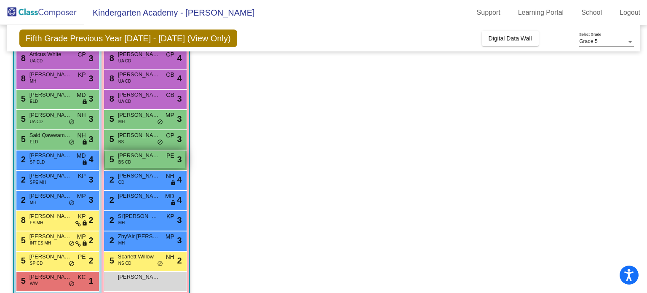
scroll to position [85, 0]
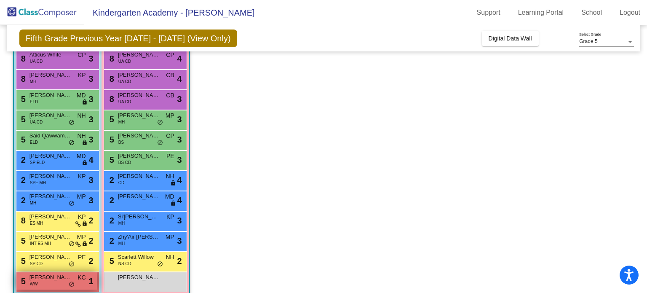
click at [56, 282] on div "5 [PERSON_NAME] WW KC lock do_not_disturb_alt 1" at bounding box center [56, 280] width 80 height 17
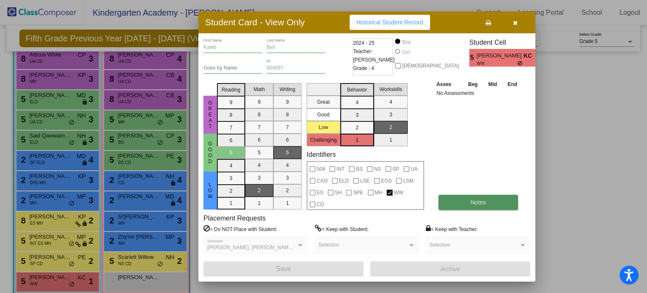
click at [462, 197] on button "Notes" at bounding box center [478, 202] width 80 height 15
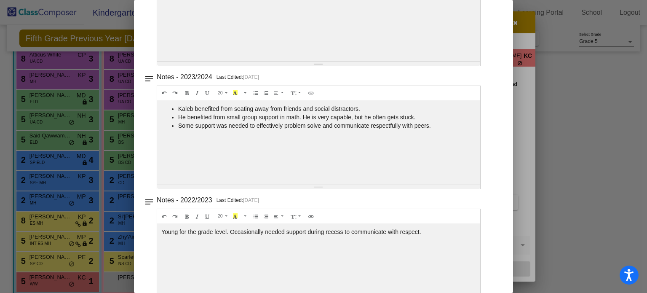
scroll to position [3, 0]
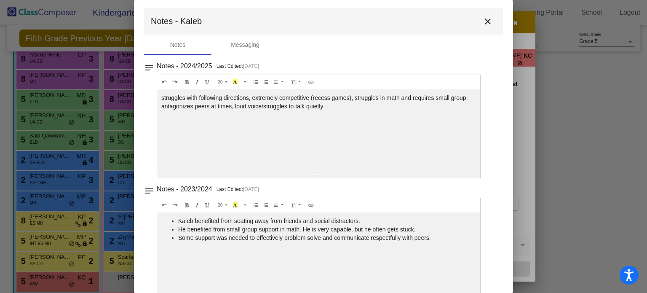
click at [487, 29] on mat-toolbar "Notes - Kaleb close" at bounding box center [323, 21] width 359 height 27
click at [486, 28] on button "close" at bounding box center [487, 21] width 17 height 17
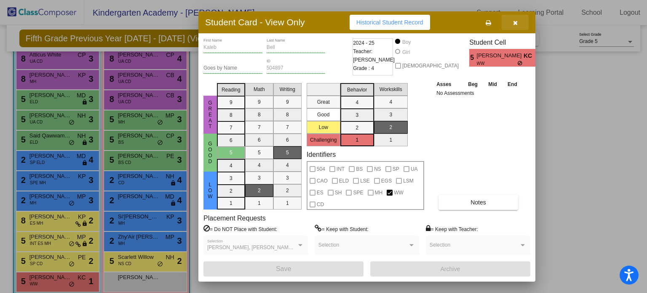
click at [520, 22] on button "button" at bounding box center [515, 22] width 27 height 15
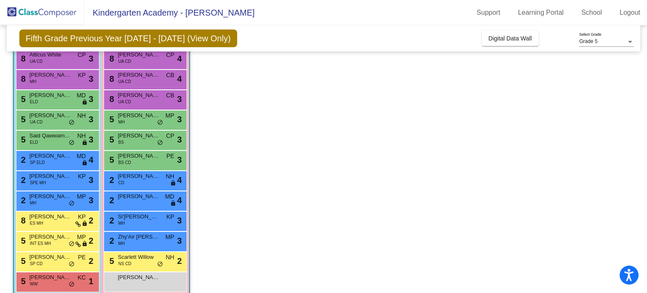
scroll to position [0, 0]
